Goal: Check status: Check status

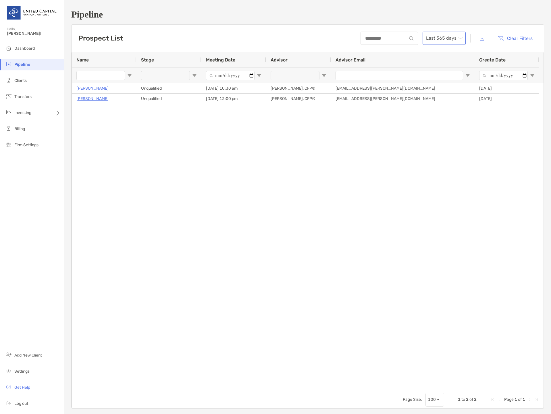
click at [447, 38] on span "Last 365 days" at bounding box center [444, 38] width 36 height 13
click at [434, 84] on div "2024" at bounding box center [440, 85] width 34 height 7
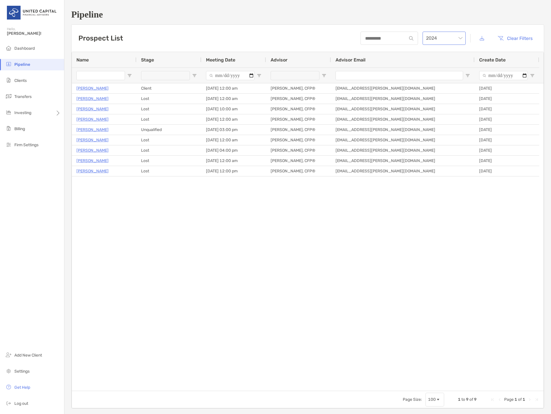
click at [432, 38] on span "2024" at bounding box center [444, 38] width 36 height 13
click at [432, 65] on div "2025" at bounding box center [440, 69] width 41 height 13
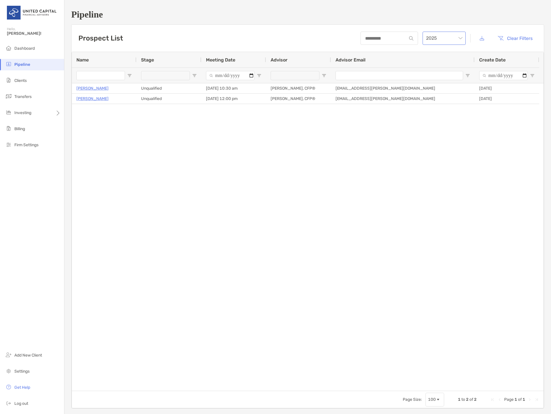
click at [449, 37] on span "2025" at bounding box center [444, 38] width 36 height 13
click at [438, 35] on span "2025" at bounding box center [444, 38] width 36 height 13
click at [431, 83] on div "2024" at bounding box center [440, 85] width 34 height 7
